Goal: Information Seeking & Learning: Learn about a topic

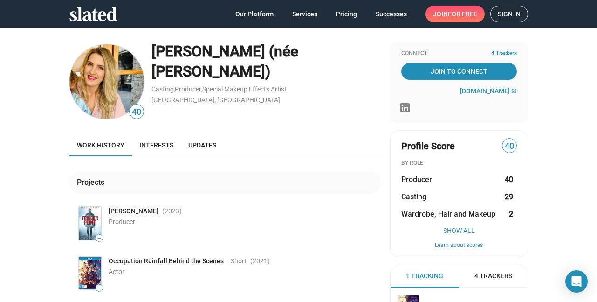
click at [170, 96] on link "[GEOGRAPHIC_DATA], [GEOGRAPHIC_DATA]" at bounding box center [215, 99] width 129 height 7
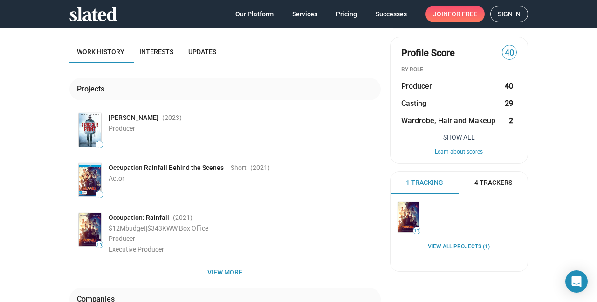
scroll to position [140, 0]
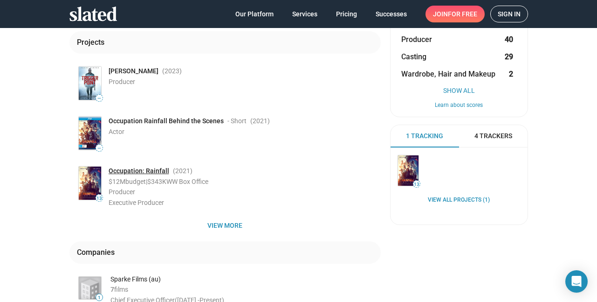
click at [131, 169] on link "Occupation: Rainfall" at bounding box center [139, 170] width 61 height 9
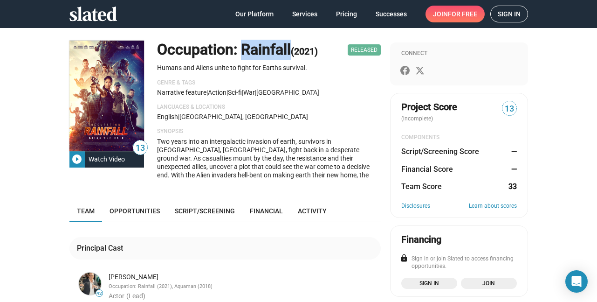
drag, startPoint x: 288, startPoint y: 48, endPoint x: 239, endPoint y: 52, distance: 48.6
click at [239, 52] on h1 "Occupation: Rainfall (2021)" at bounding box center [237, 50] width 161 height 20
copy h1 "Rainfall"
